Goal: Use online tool/utility: Use online tool/utility

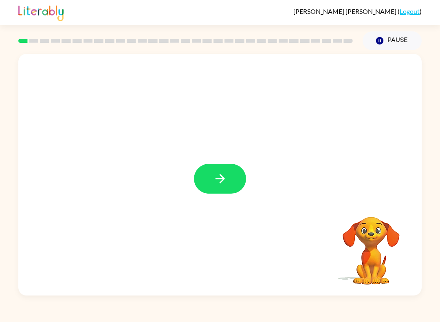
click at [231, 178] on button "button" at bounding box center [220, 179] width 52 height 30
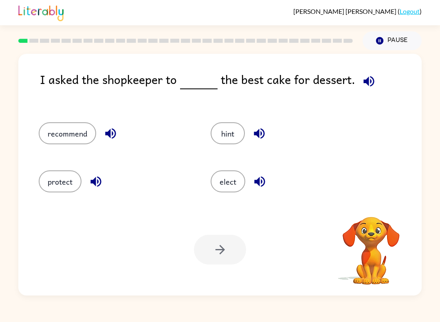
click at [239, 182] on button "elect" at bounding box center [227, 181] width 35 height 22
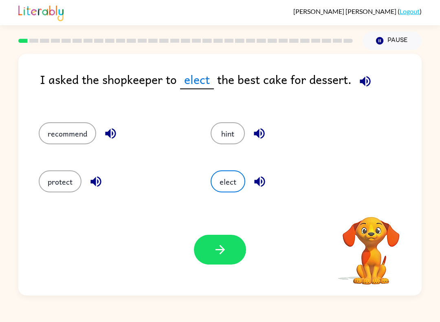
click at [226, 248] on icon "button" at bounding box center [220, 249] width 14 height 14
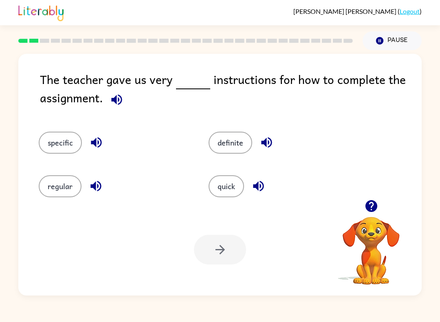
click at [372, 197] on button "button" at bounding box center [371, 205] width 21 height 21
click at [236, 139] on button "definite" at bounding box center [230, 143] width 44 height 22
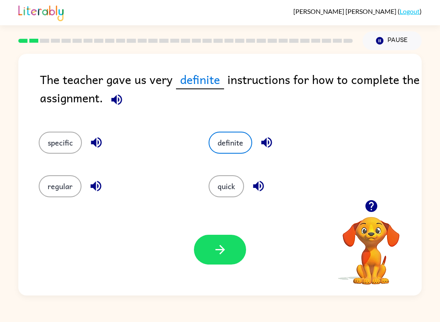
click at [217, 253] on icon "button" at bounding box center [220, 249] width 14 height 14
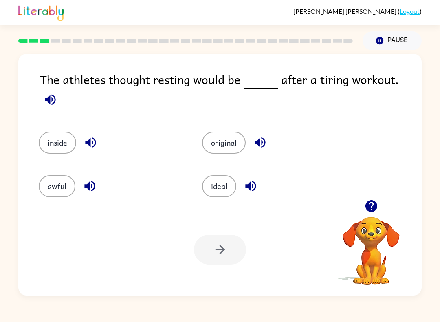
click at [49, 132] on button "inside" at bounding box center [57, 143] width 37 height 22
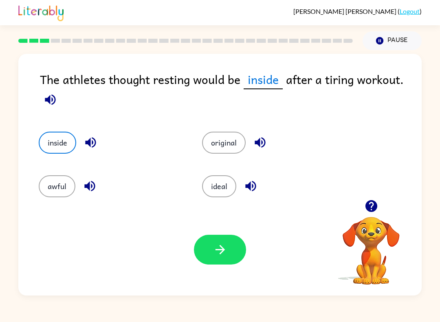
click at [221, 250] on icon "button" at bounding box center [219, 249] width 9 height 9
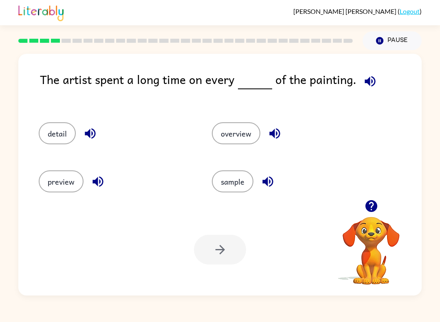
click at [221, 256] on div at bounding box center [220, 250] width 52 height 30
click at [49, 134] on button "detail" at bounding box center [57, 133] width 37 height 22
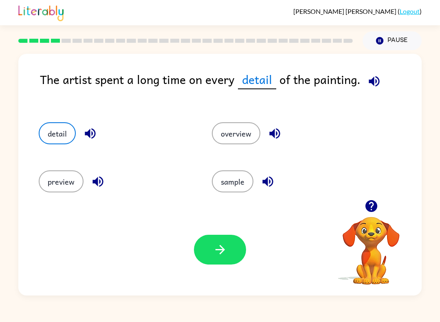
click at [220, 248] on icon "button" at bounding box center [220, 249] width 14 height 14
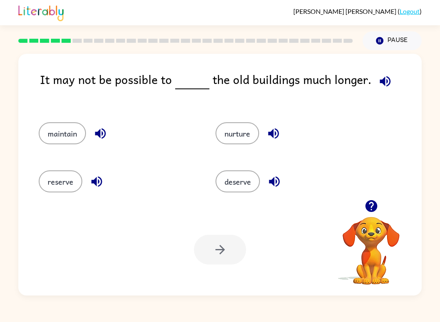
click at [229, 190] on button "deserve" at bounding box center [237, 181] width 44 height 22
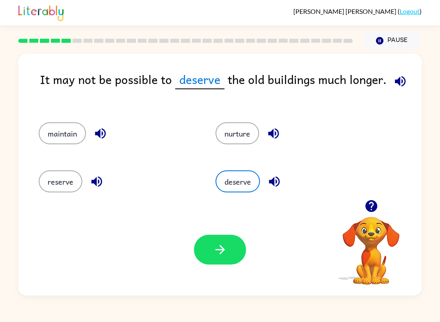
click at [223, 242] on button "button" at bounding box center [220, 250] width 52 height 30
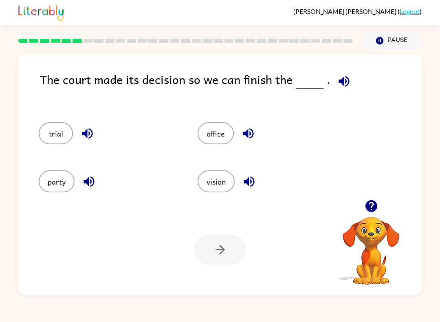
click at [59, 181] on button "party" at bounding box center [57, 181] width 36 height 22
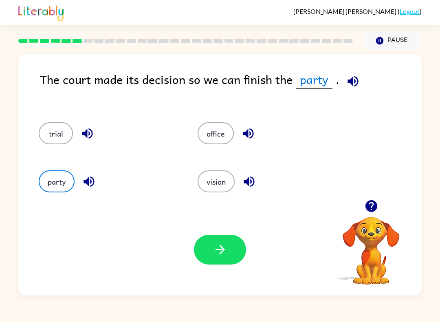
click at [232, 189] on button "vision" at bounding box center [215, 181] width 37 height 22
click at [46, 136] on button "trial" at bounding box center [56, 133] width 34 height 22
click at [206, 183] on button "vision" at bounding box center [215, 181] width 37 height 22
click at [227, 263] on button "button" at bounding box center [220, 250] width 52 height 30
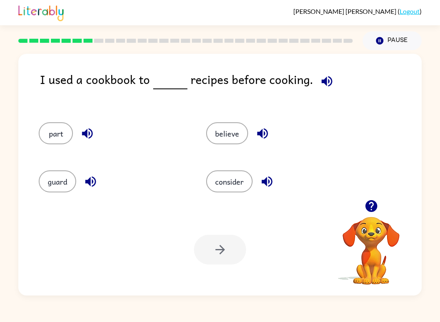
click at [60, 133] on button "part" at bounding box center [56, 133] width 34 height 22
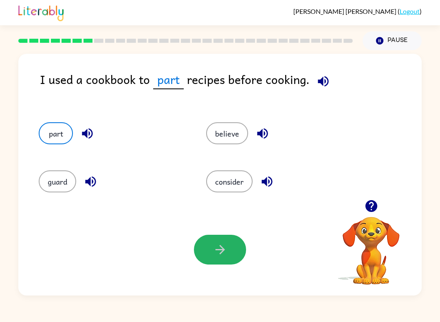
click at [219, 244] on icon "button" at bounding box center [220, 249] width 14 height 14
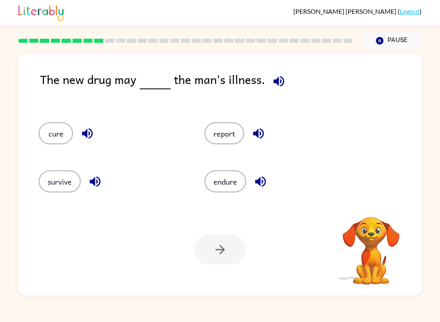
click at [124, 314] on div "[PERSON_NAME] ( Logout ) Pause Pause The new drug may the man's illness. cure r…" at bounding box center [220, 161] width 440 height 322
click at [232, 187] on button "endure" at bounding box center [225, 181] width 42 height 22
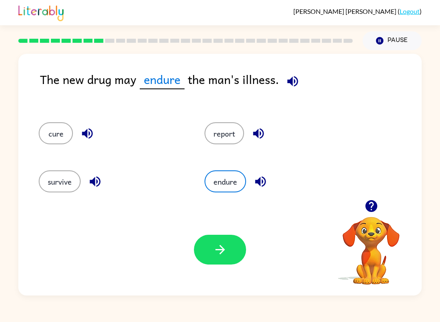
click at [224, 259] on button "button" at bounding box center [220, 250] width 52 height 30
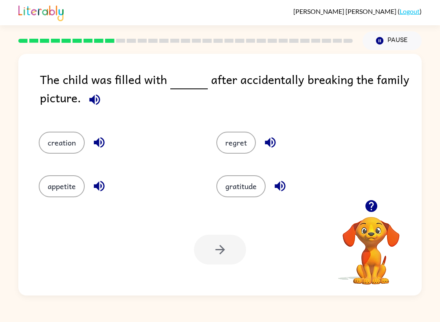
click at [237, 147] on button "regret" at bounding box center [235, 143] width 39 height 22
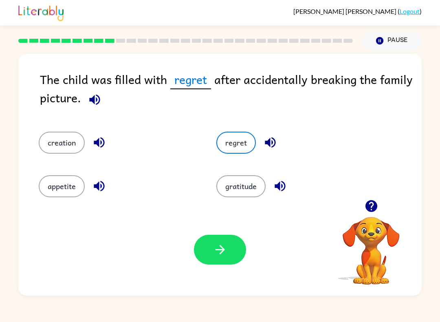
click at [204, 247] on button "button" at bounding box center [220, 250] width 52 height 30
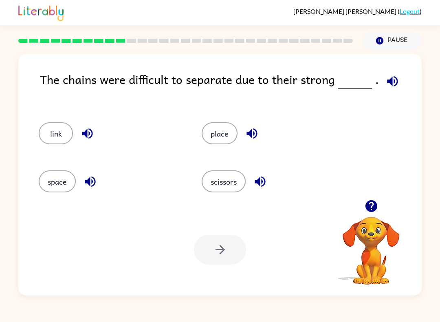
click at [49, 129] on button "link" at bounding box center [56, 133] width 34 height 22
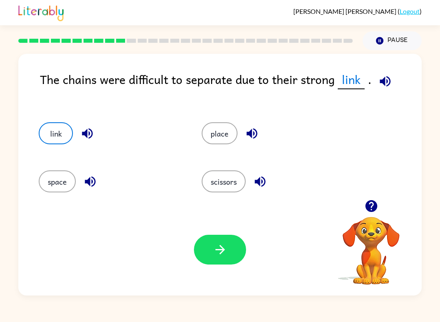
click at [215, 250] on icon "button" at bounding box center [219, 249] width 9 height 9
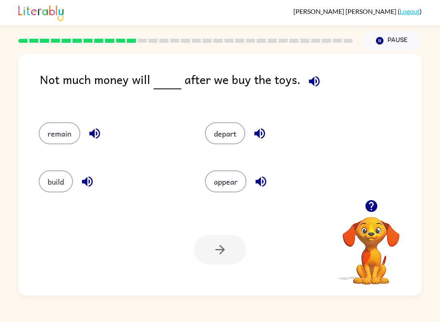
click at [52, 181] on button "build" at bounding box center [56, 181] width 34 height 22
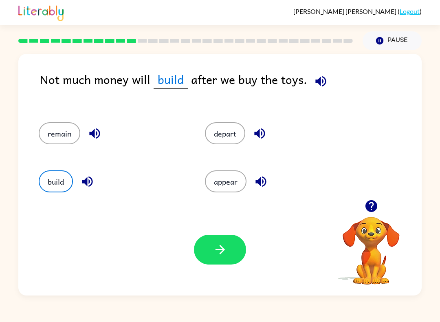
click at [219, 251] on icon "button" at bounding box center [220, 249] width 14 height 14
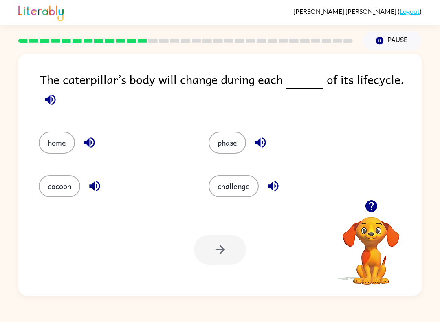
click at [372, 205] on icon "button" at bounding box center [371, 206] width 14 height 14
click at [362, 204] on button "button" at bounding box center [371, 205] width 21 height 21
click at [239, 196] on button "challenge" at bounding box center [233, 186] width 50 height 22
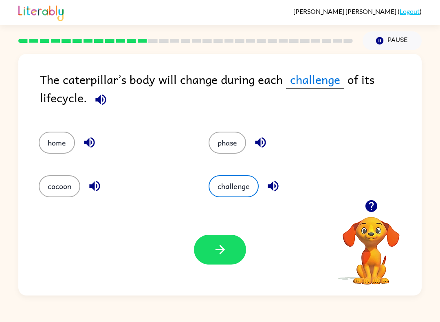
click at [230, 263] on button "button" at bounding box center [220, 250] width 52 height 30
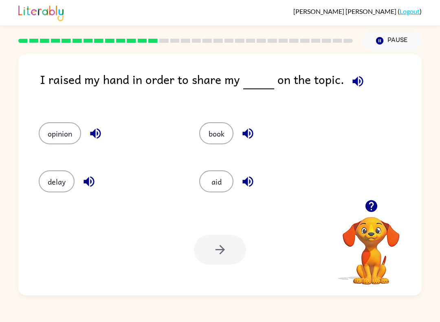
click at [61, 132] on button "opinion" at bounding box center [60, 133] width 42 height 22
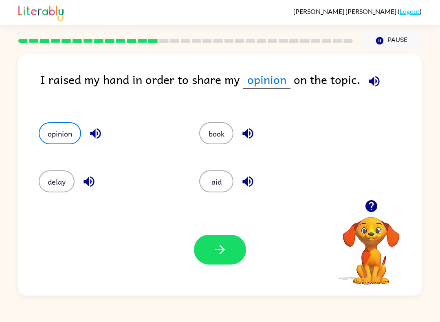
click at [227, 243] on icon "button" at bounding box center [220, 249] width 14 height 14
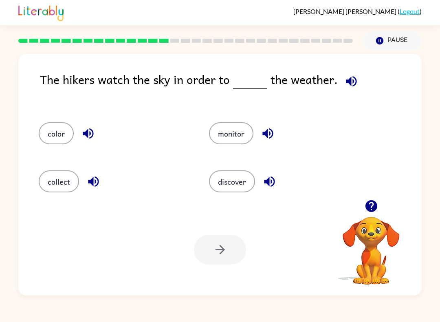
click at [68, 182] on button "collect" at bounding box center [59, 181] width 40 height 22
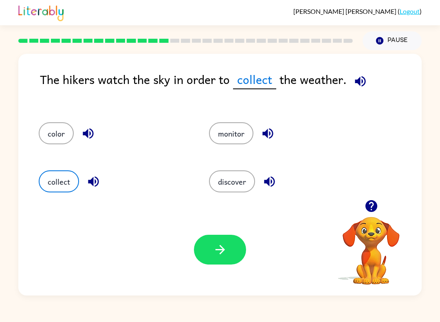
click at [234, 187] on button "discover" at bounding box center [232, 181] width 46 height 22
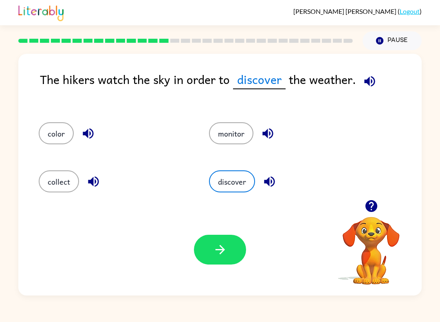
click at [230, 243] on button "button" at bounding box center [220, 250] width 52 height 30
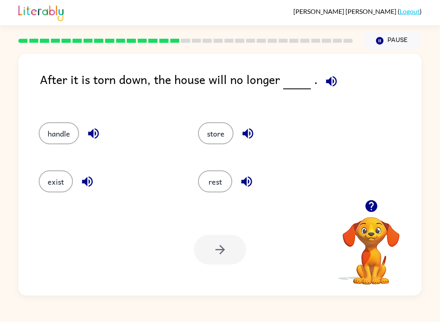
click at [220, 128] on button "store" at bounding box center [215, 133] width 35 height 22
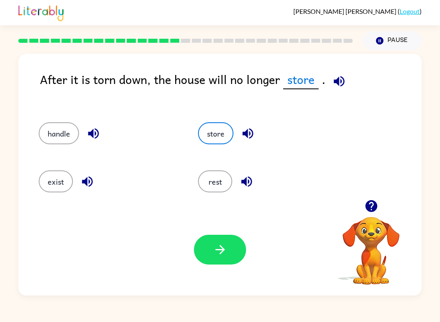
click at [215, 173] on button "rest" at bounding box center [215, 181] width 34 height 22
click at [236, 248] on button "button" at bounding box center [220, 250] width 52 height 30
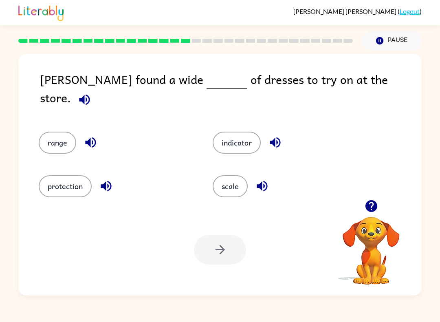
click at [241, 184] on button "scale" at bounding box center [230, 186] width 35 height 22
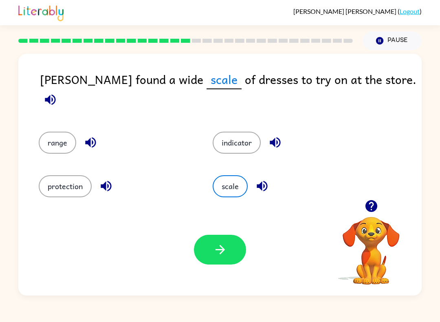
click at [226, 271] on div "Your browser must support playing .mp4 files to use Literably. Please try using…" at bounding box center [219, 250] width 403 height 92
click at [213, 231] on div "Your browser must support playing .mp4 files to use Literably. Please try using…" at bounding box center [219, 250] width 403 height 92
click at [224, 256] on icon "button" at bounding box center [220, 249] width 14 height 14
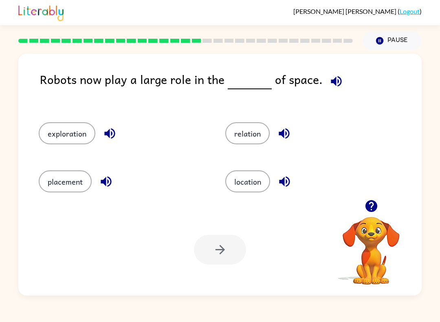
click at [52, 132] on button "exploration" at bounding box center [67, 133] width 57 height 22
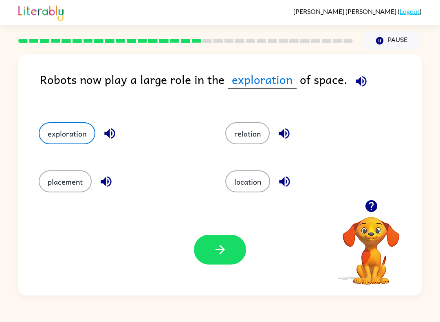
click at [214, 260] on button "button" at bounding box center [220, 250] width 52 height 30
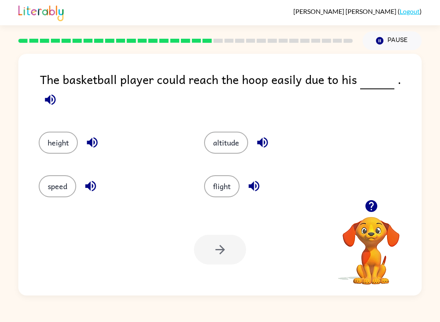
click at [217, 191] on button "flight" at bounding box center [221, 186] width 35 height 22
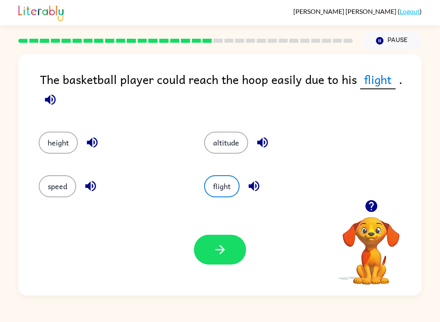
click at [217, 256] on icon "button" at bounding box center [220, 249] width 14 height 14
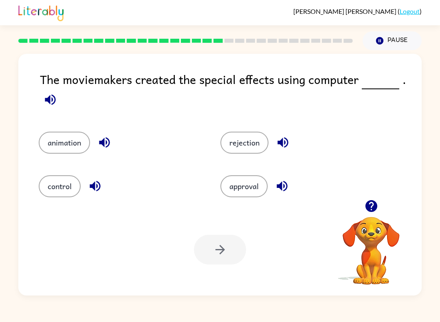
click at [230, 182] on button "approval" at bounding box center [243, 186] width 47 height 22
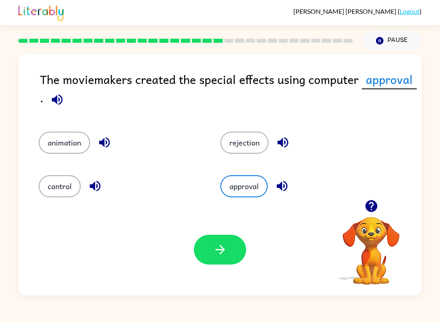
click at [206, 261] on button "button" at bounding box center [220, 250] width 52 height 30
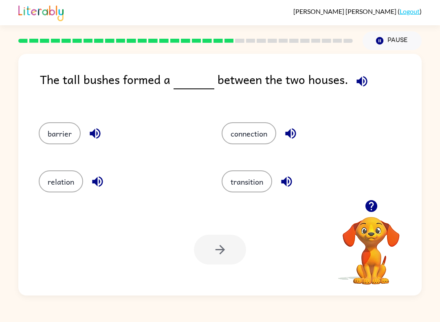
click at [258, 174] on button "transition" at bounding box center [246, 181] width 50 height 22
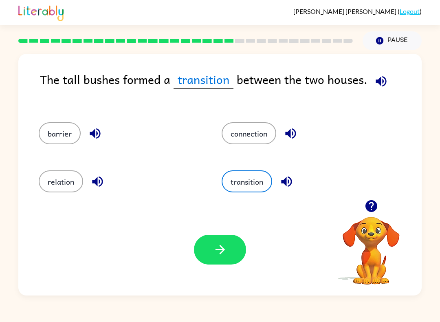
click at [235, 263] on button "button" at bounding box center [220, 250] width 52 height 30
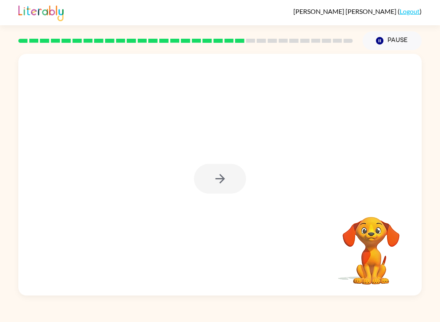
click at [227, 173] on div at bounding box center [220, 179] width 52 height 30
click at [237, 184] on button "button" at bounding box center [220, 179] width 52 height 30
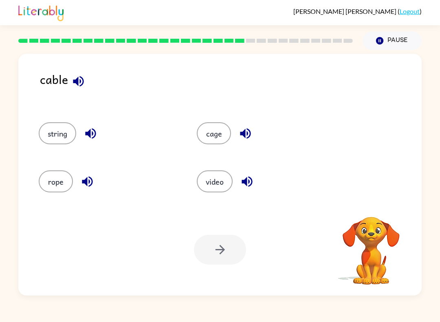
click at [227, 129] on button "cage" at bounding box center [214, 133] width 34 height 22
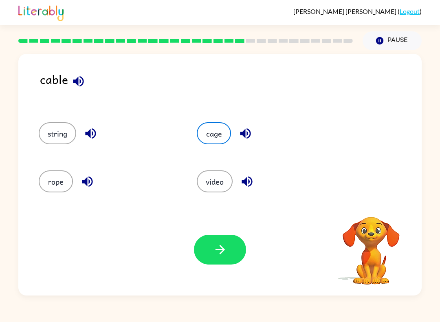
click at [240, 271] on div "Your browser must support playing .mp4 files to use Literably. Please try using…" at bounding box center [219, 250] width 403 height 92
click at [241, 259] on button "button" at bounding box center [220, 250] width 52 height 30
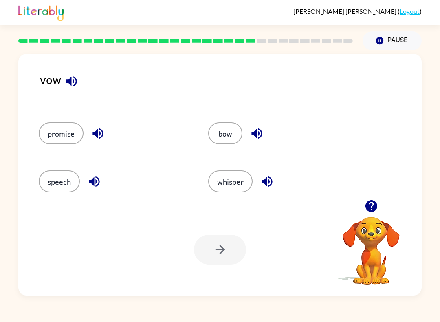
click at [236, 131] on button "bow" at bounding box center [225, 133] width 34 height 22
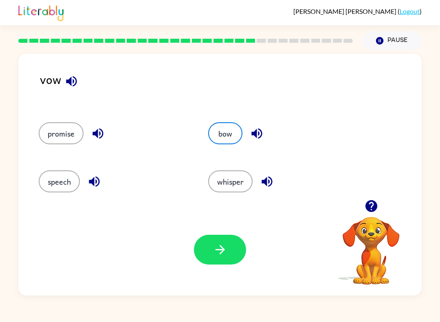
click at [222, 250] on icon "button" at bounding box center [219, 249] width 9 height 9
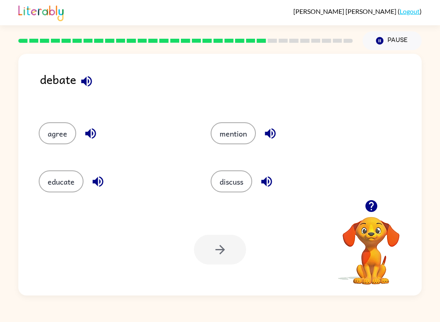
click at [62, 190] on button "educate" at bounding box center [61, 181] width 45 height 22
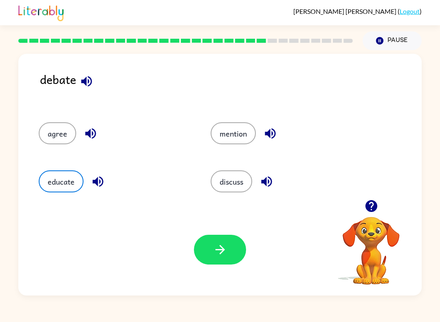
click at [207, 252] on button "button" at bounding box center [220, 250] width 52 height 30
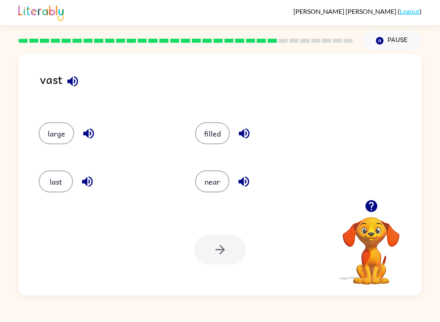
click at [60, 183] on button "last" at bounding box center [56, 181] width 34 height 22
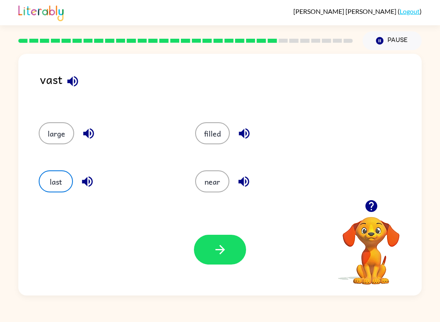
click at [213, 232] on div "Your browser must support playing .mp4 files to use Literably. Please try using…" at bounding box center [219, 250] width 403 height 92
click at [198, 256] on button "button" at bounding box center [220, 250] width 52 height 30
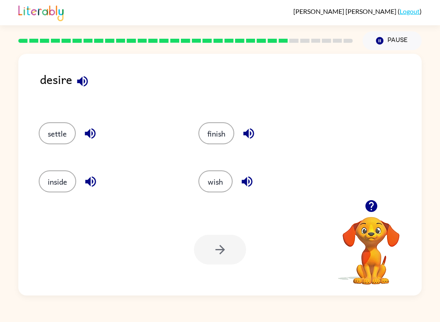
click at [53, 138] on button "settle" at bounding box center [57, 133] width 37 height 22
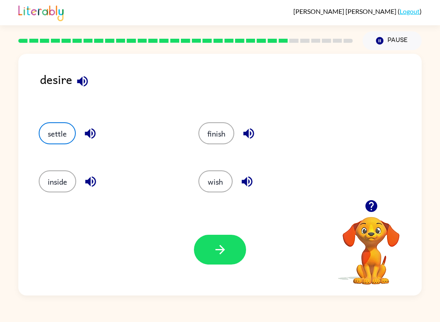
click at [219, 257] on button "button" at bounding box center [220, 250] width 52 height 30
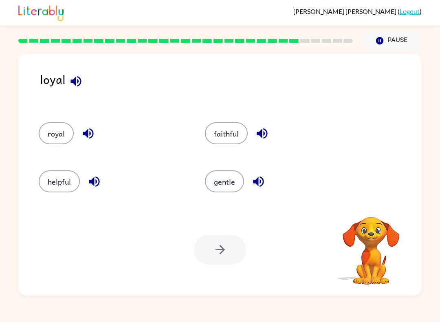
click at [53, 144] on button "royal" at bounding box center [56, 133] width 35 height 22
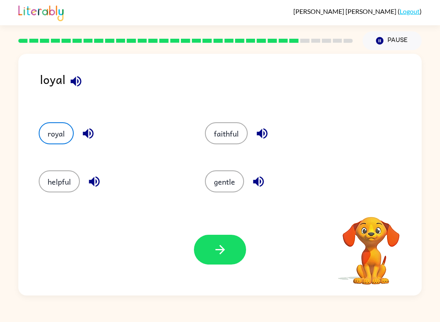
click at [238, 254] on button "button" at bounding box center [220, 250] width 52 height 30
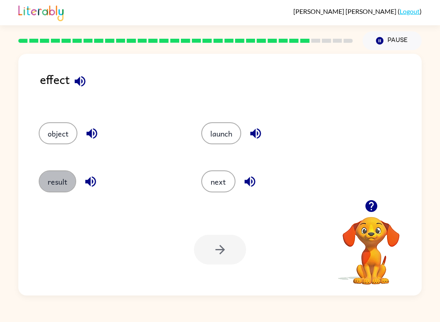
click at [59, 183] on button "result" at bounding box center [57, 181] width 37 height 22
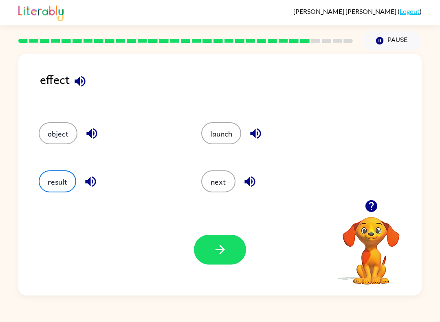
click at [201, 244] on button "button" at bounding box center [220, 250] width 52 height 30
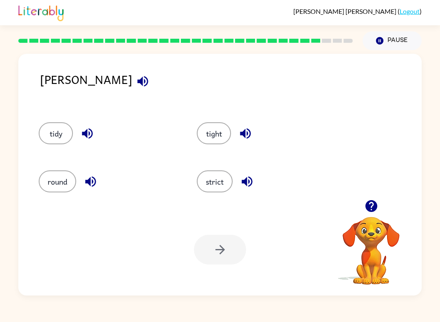
click at [414, 145] on div "[PERSON_NAME] tidy tight round strict Your browser must support playing .mp4 fi…" at bounding box center [219, 174] width 403 height 241
click at [210, 180] on button "strict" at bounding box center [215, 181] width 36 height 22
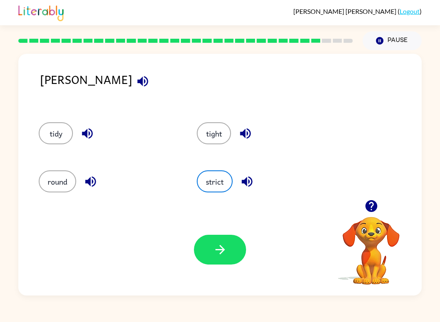
click at [245, 244] on button "button" at bounding box center [220, 250] width 52 height 30
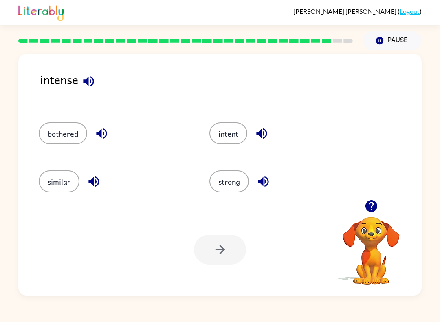
click at [251, 124] on div "intent" at bounding box center [285, 133] width 152 height 22
click at [232, 144] on button "intent" at bounding box center [228, 133] width 38 height 22
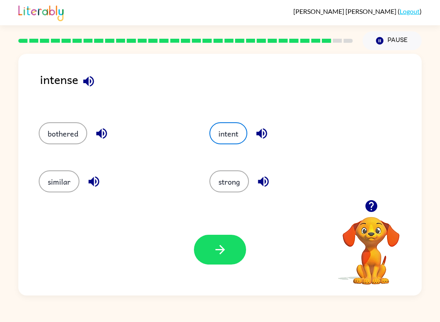
click at [234, 263] on button "button" at bounding box center [220, 250] width 52 height 30
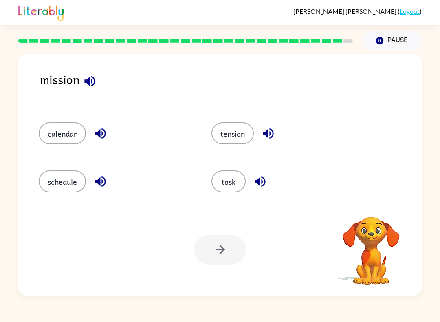
click at [232, 134] on button "tension" at bounding box center [232, 133] width 42 height 22
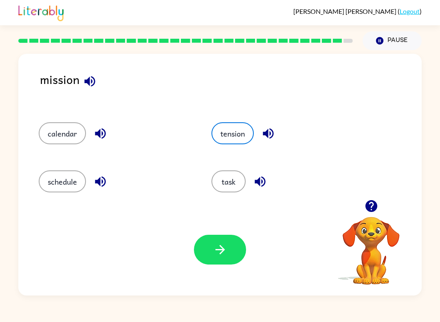
click at [232, 251] on button "button" at bounding box center [220, 250] width 52 height 30
